Goal: Answer question/provide support

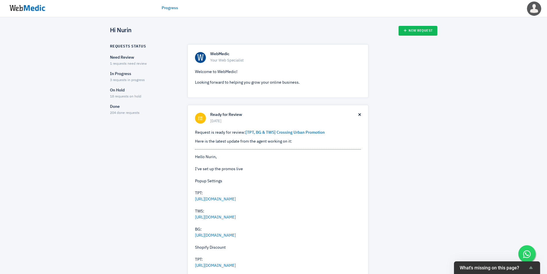
click at [128, 61] on div "Need Review 1 requests need review" at bounding box center [144, 61] width 68 height 12
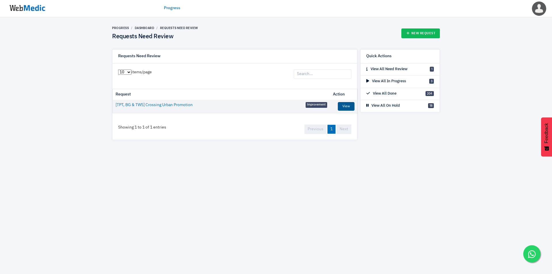
click at [342, 107] on link "View" at bounding box center [346, 106] width 17 height 9
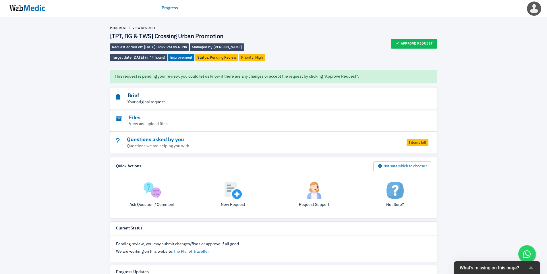
click at [162, 98] on h3 "Brief" at bounding box center [258, 96] width 284 height 7
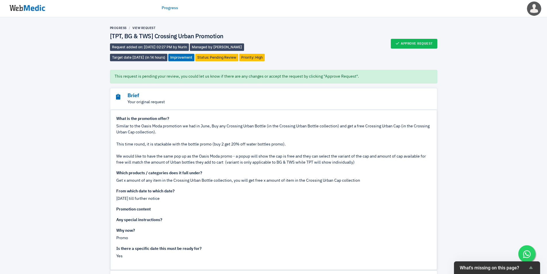
click at [139, 101] on p "Your original request" at bounding box center [258, 102] width 284 height 6
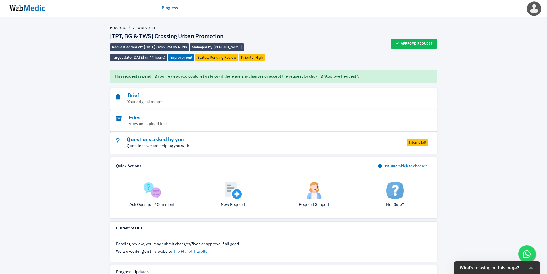
click at [155, 144] on p "Questions we are helping you with" at bounding box center [258, 146] width 284 height 6
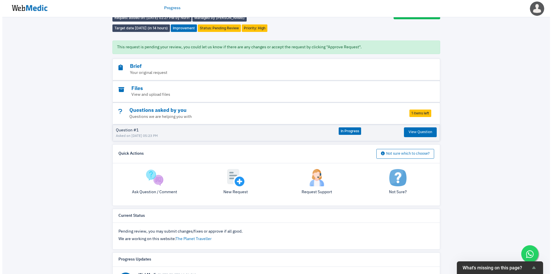
scroll to position [48, 0]
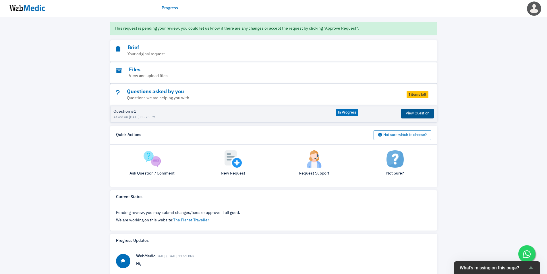
click at [402, 114] on button "View Question" at bounding box center [417, 114] width 33 height 10
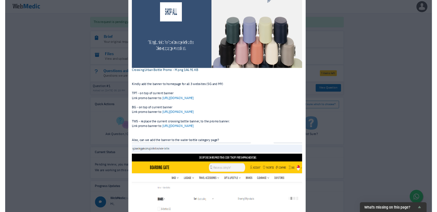
scroll to position [624, 0]
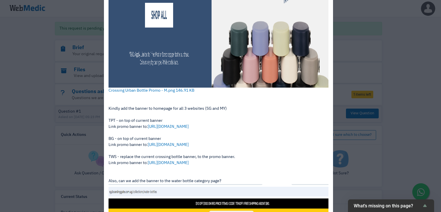
click at [375, 154] on div "View Answer Question: [DATE] ([DATE] 05:23 PM) Hi team, I took a look at the po…" at bounding box center [220, 106] width 441 height 212
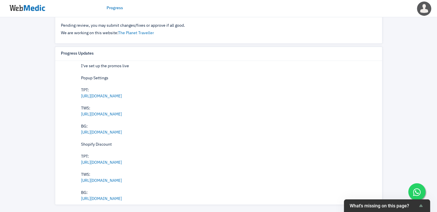
scroll to position [48, 0]
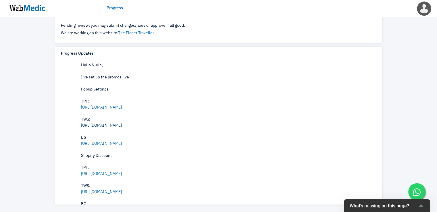
click at [122, 125] on link "[URL][DOMAIN_NAME]" at bounding box center [101, 126] width 41 height 4
